Goal: Leave review/rating: Leave review/rating

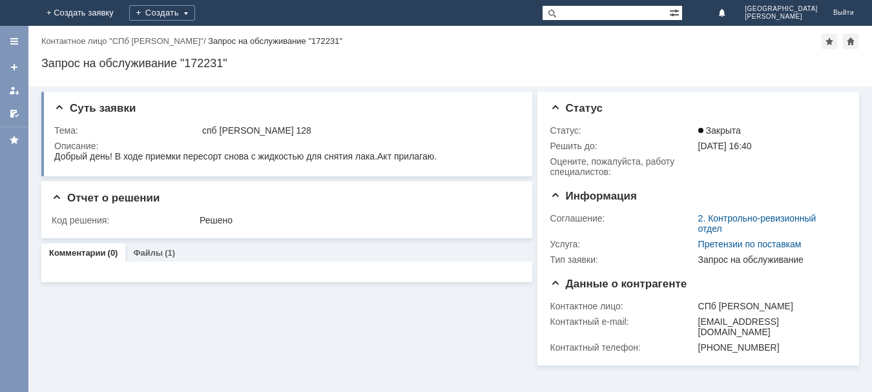
click at [12, 87] on div at bounding box center [14, 90] width 10 height 10
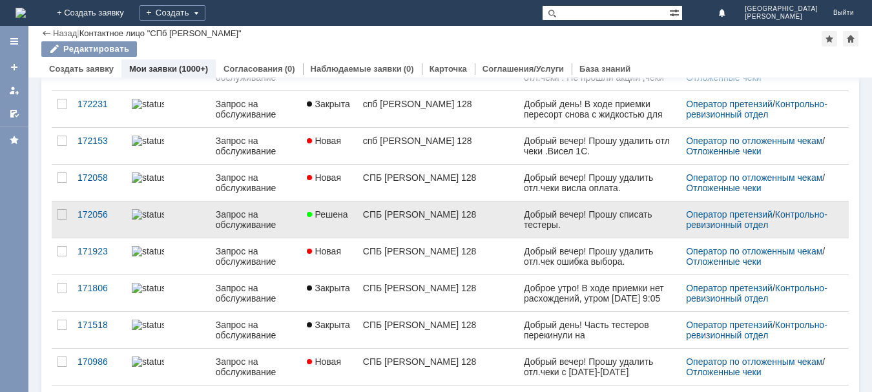
click at [297, 223] on div "Запрос на обслуживание" at bounding box center [256, 219] width 81 height 21
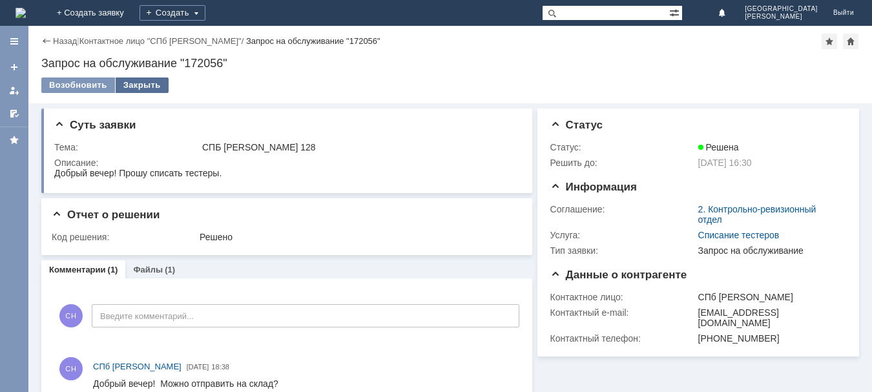
click at [152, 85] on div "Закрыть" at bounding box center [142, 84] width 53 height 15
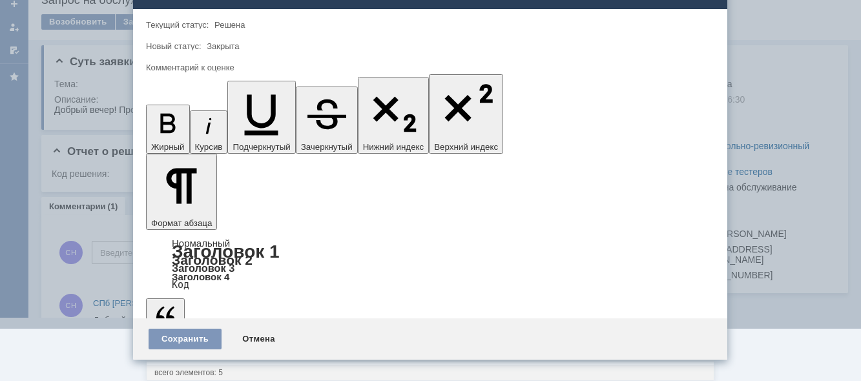
click at [216, 346] on div "5 - Отлично" at bounding box center [430, 352] width 567 height 21
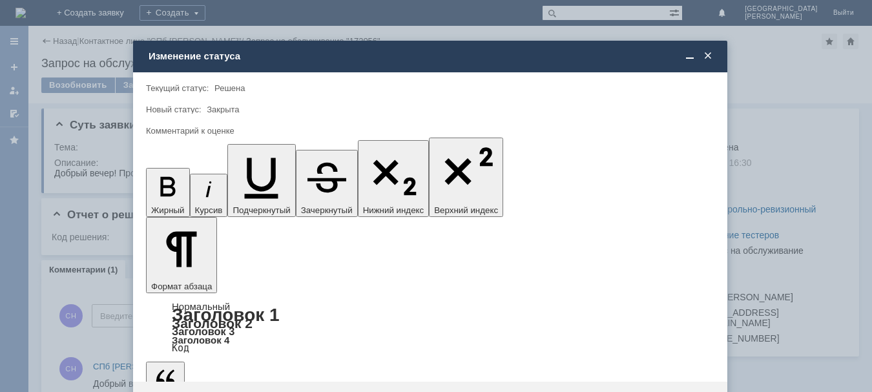
type input "5 - Отлично"
